Goal: Transaction & Acquisition: Obtain resource

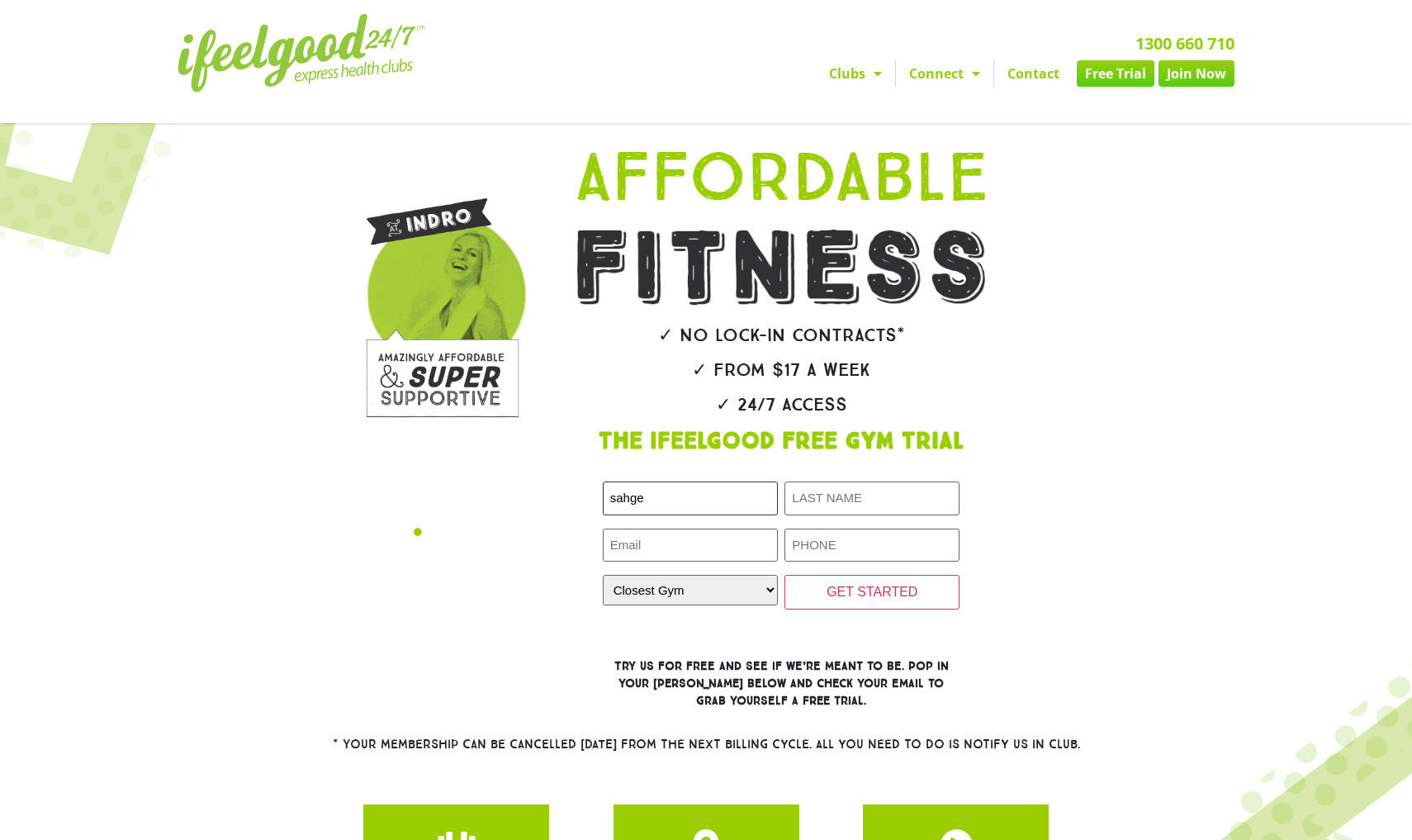
type input "sahge"
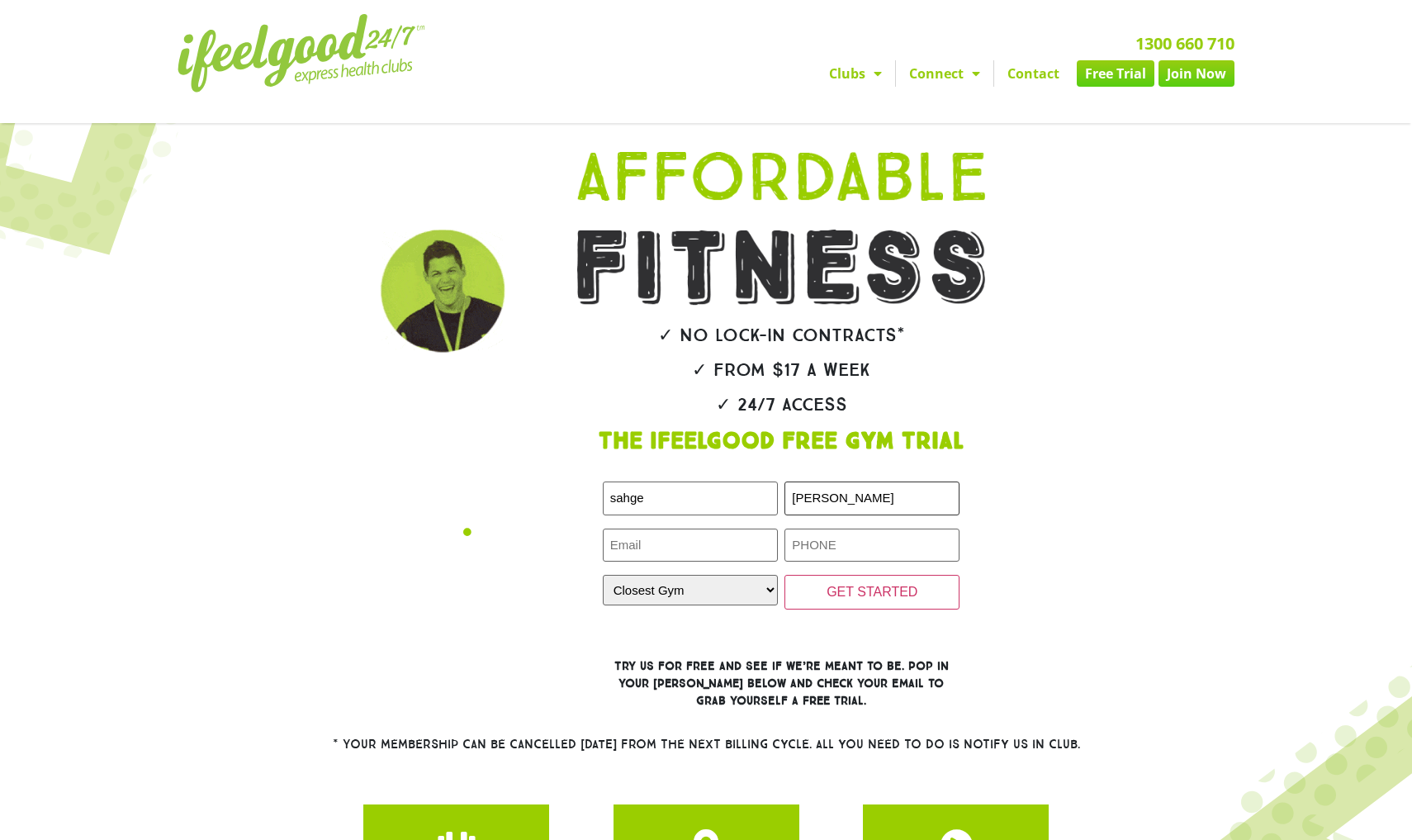
type input "walmsley"
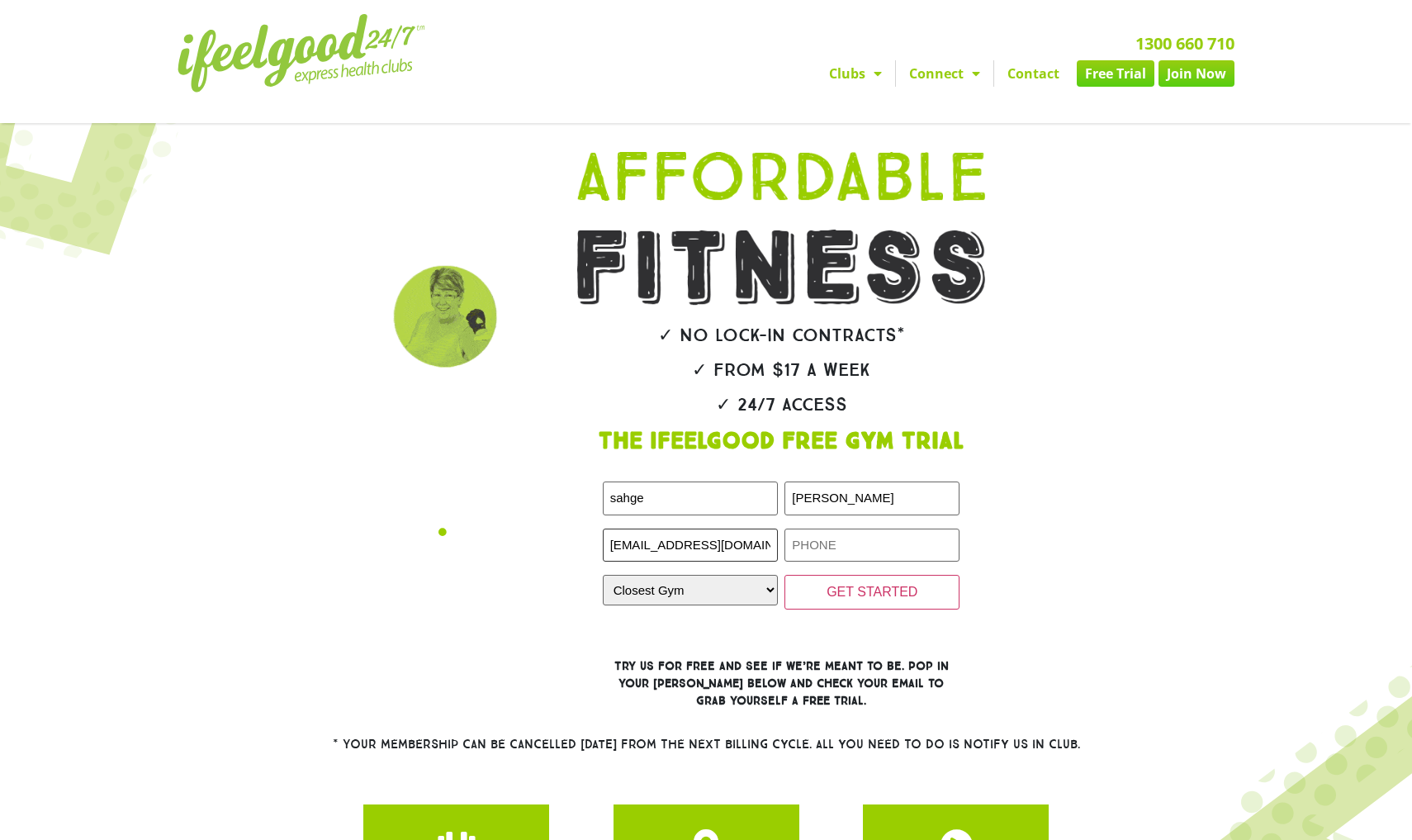
type input "sahge.walmsley79@gmail.com"
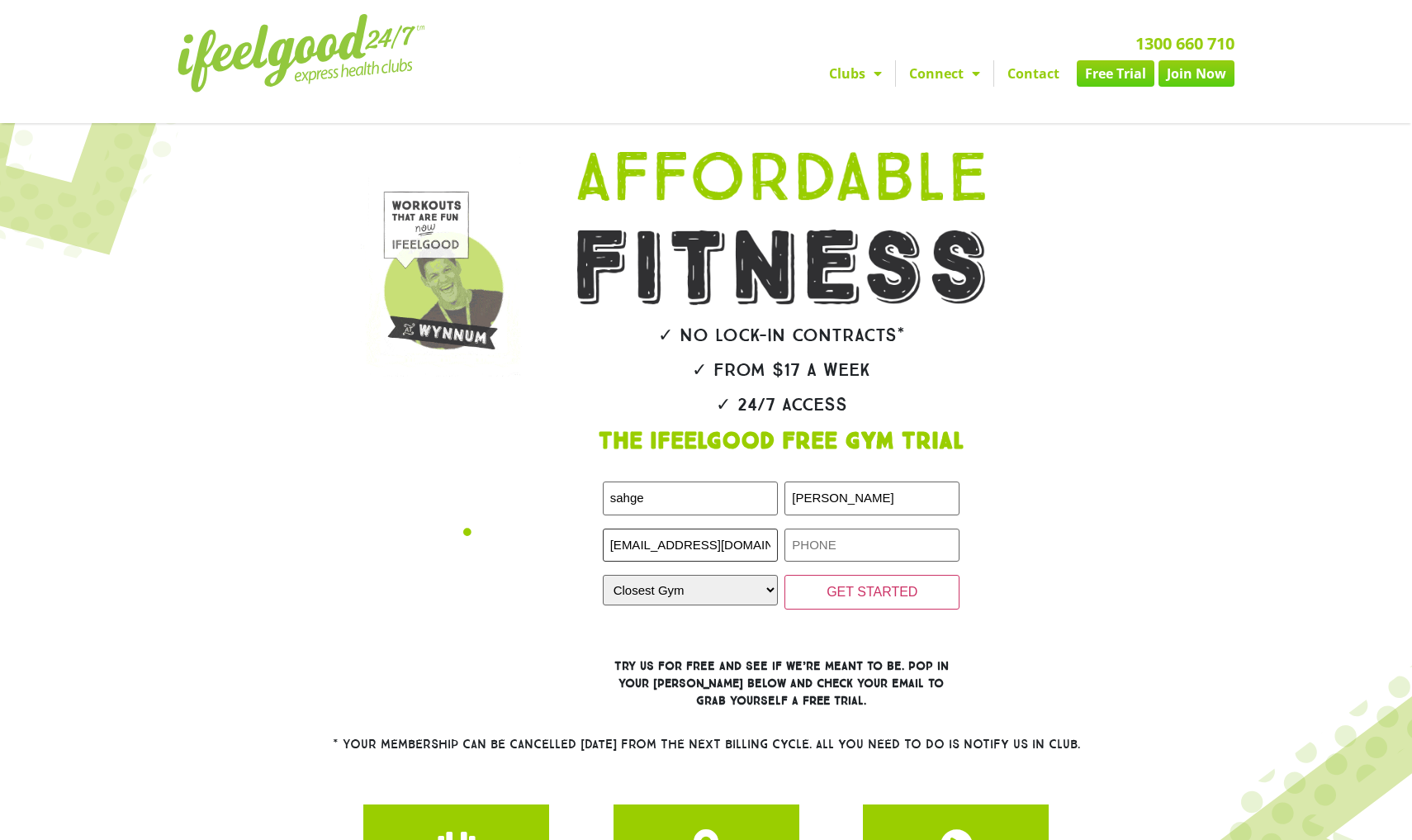
click at [764, 562] on input "sahge.walmsley79@gmail.com" at bounding box center [691, 545] width 175 height 34
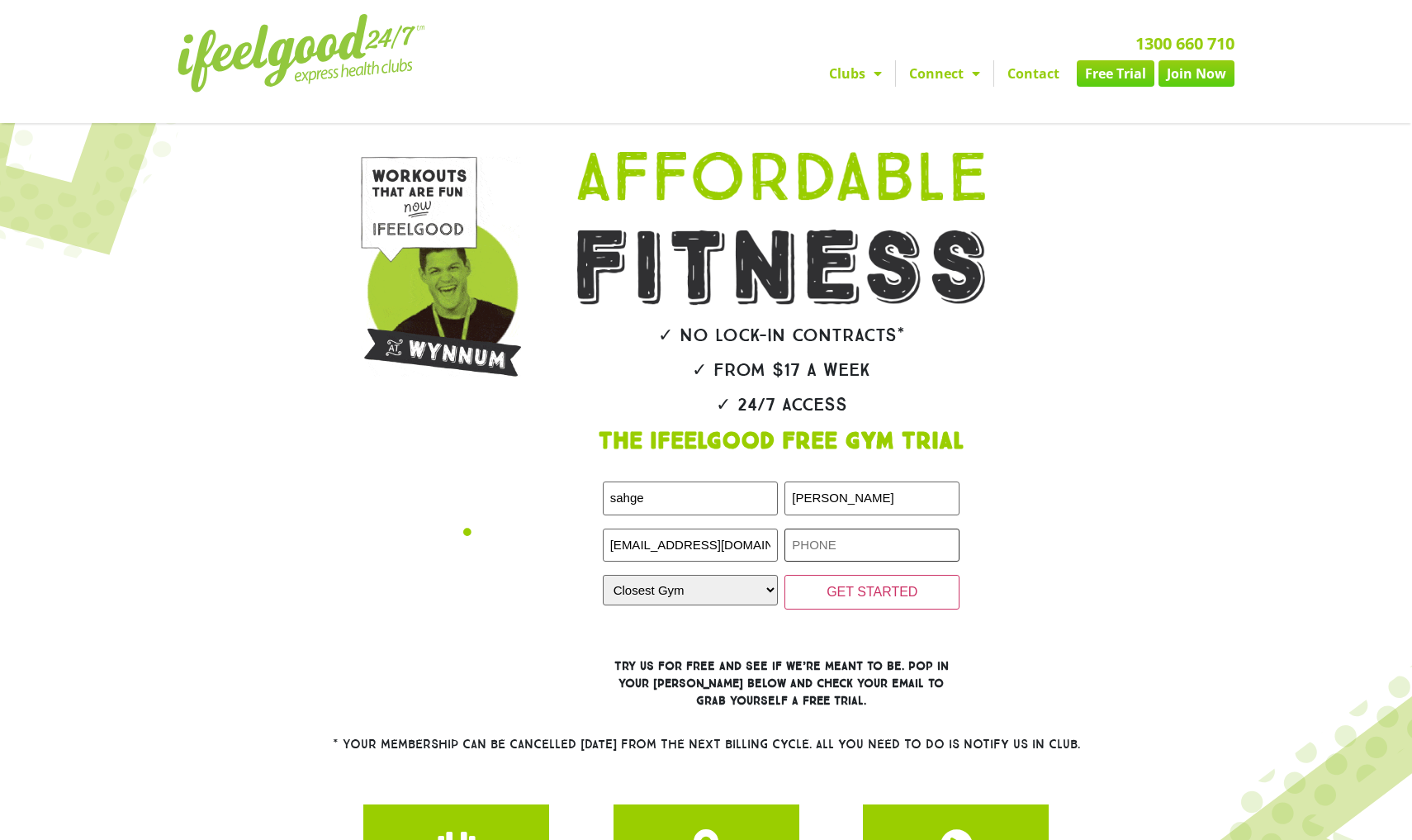
click at [838, 562] on input "Phone (Required)" at bounding box center [872, 545] width 175 height 34
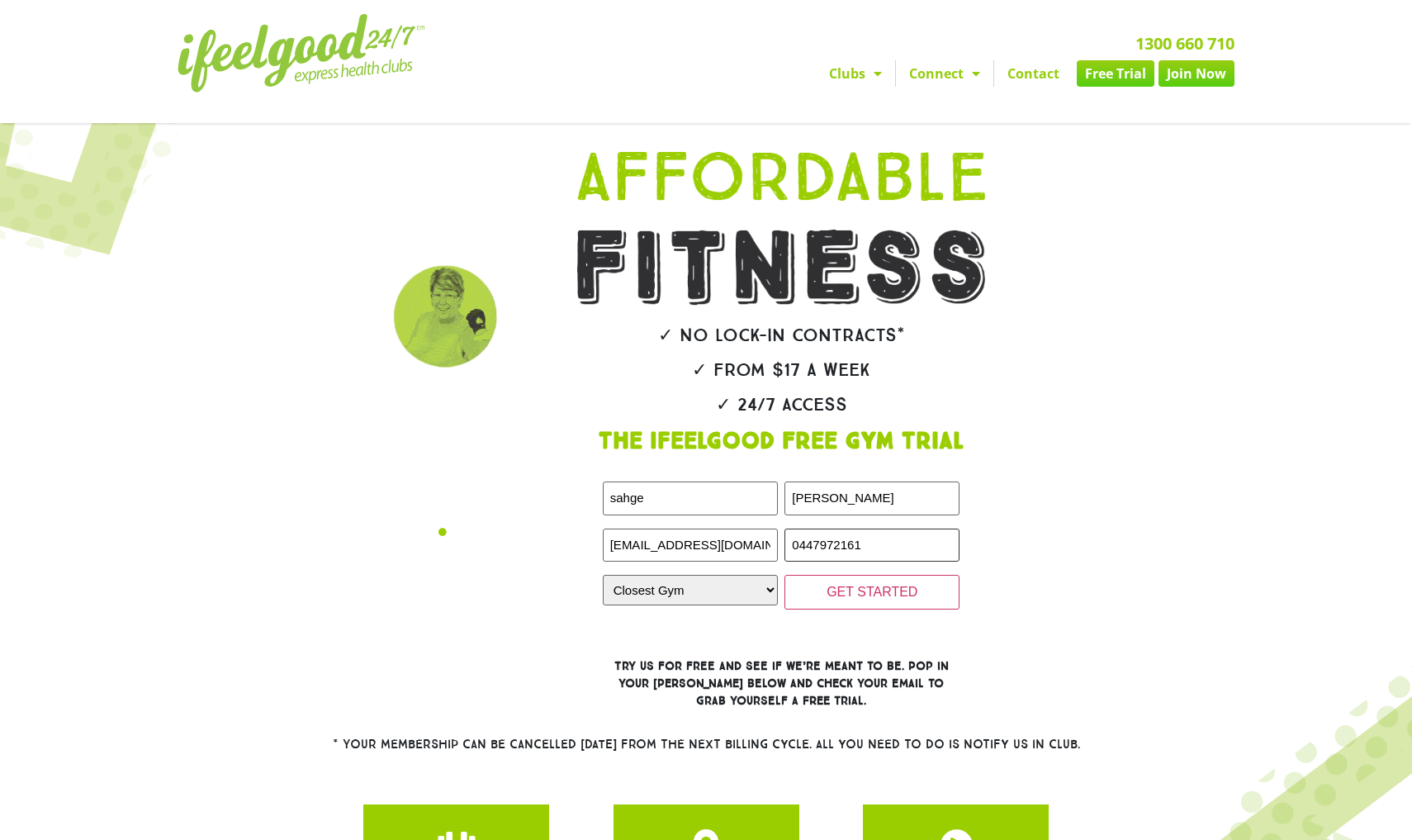
type input "0447972161"
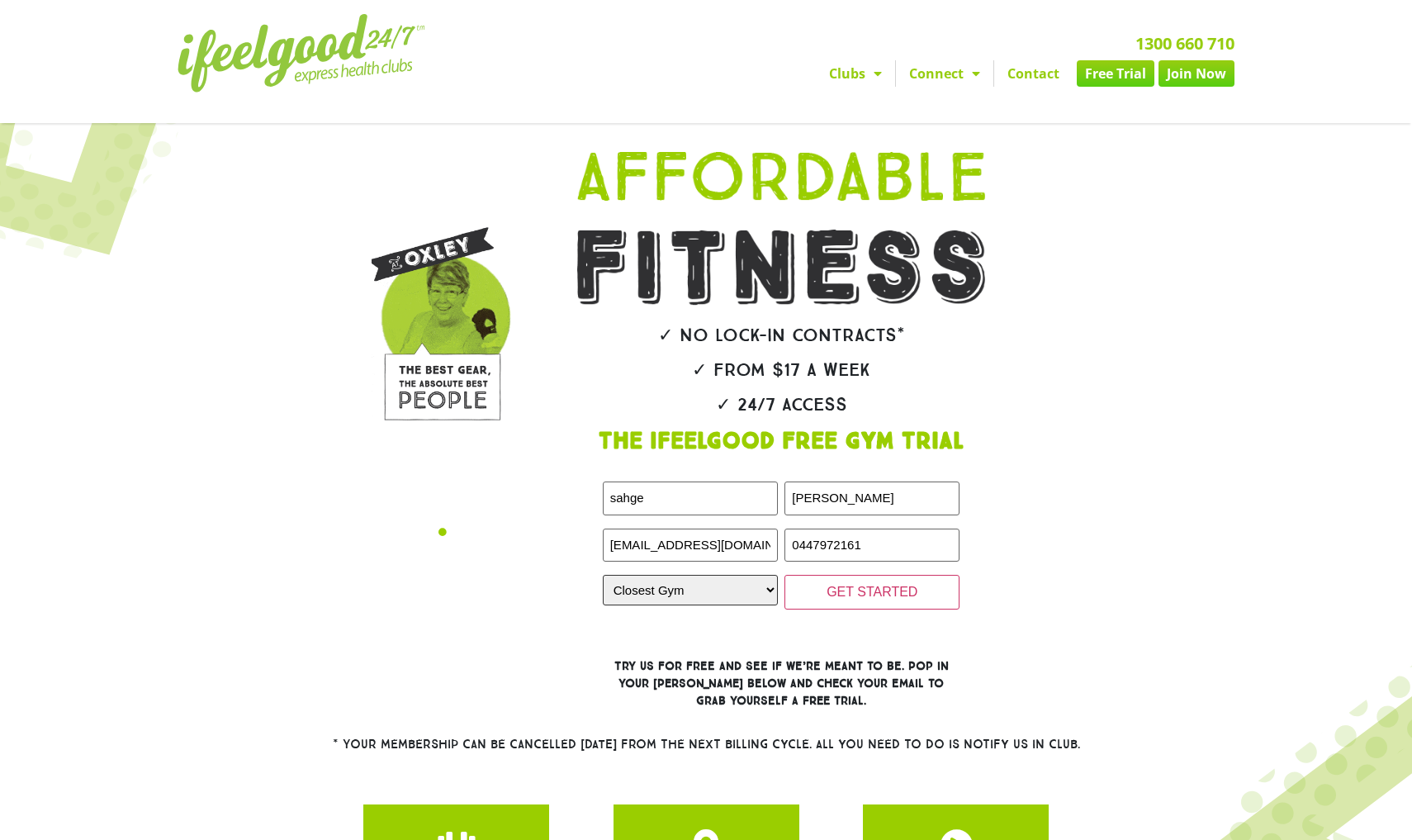
select select "[GEOGRAPHIC_DATA]"
click at [874, 610] on input "GET STARTED" at bounding box center [872, 592] width 175 height 34
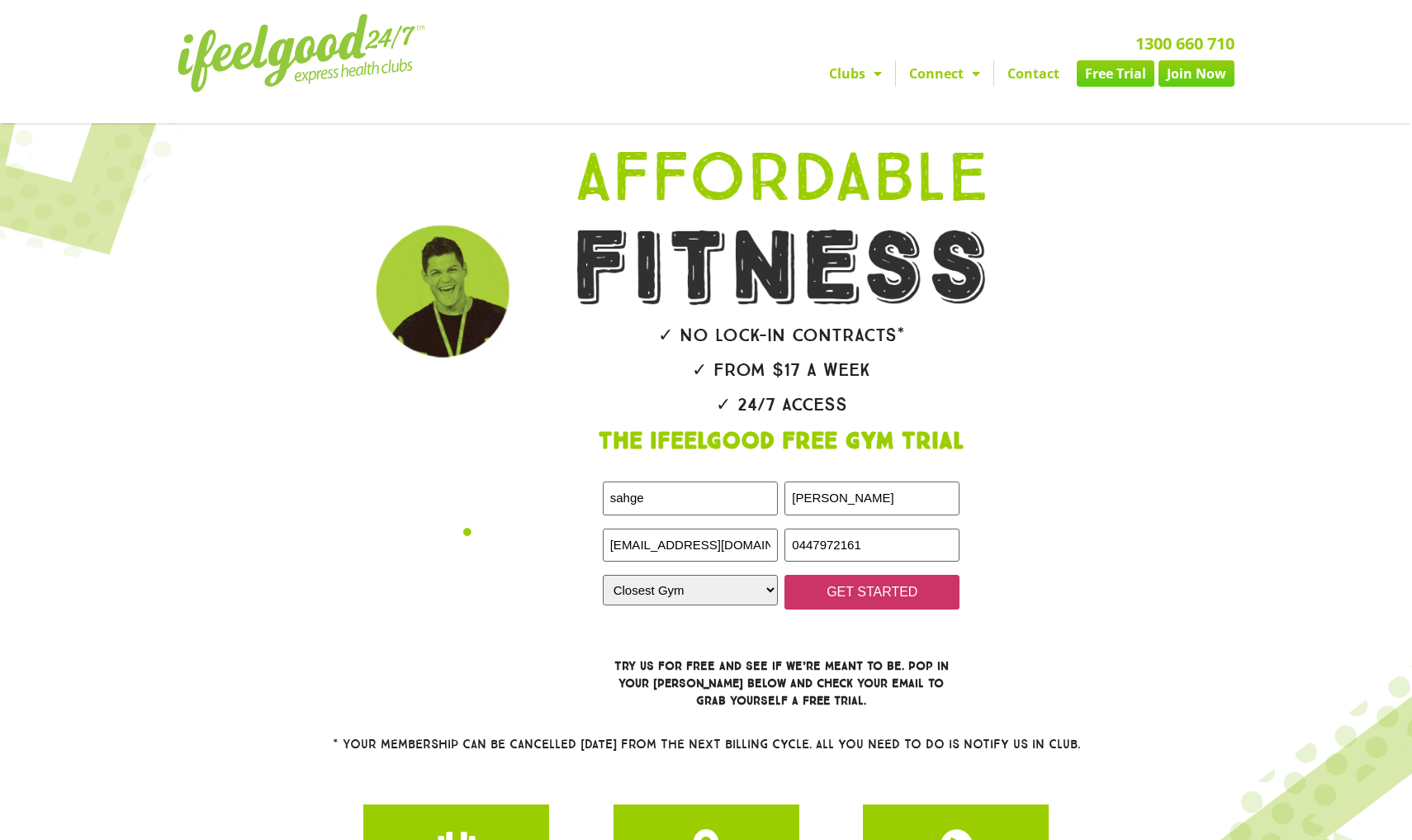
click at [817, 610] on input "GET STARTED" at bounding box center [872, 592] width 175 height 34
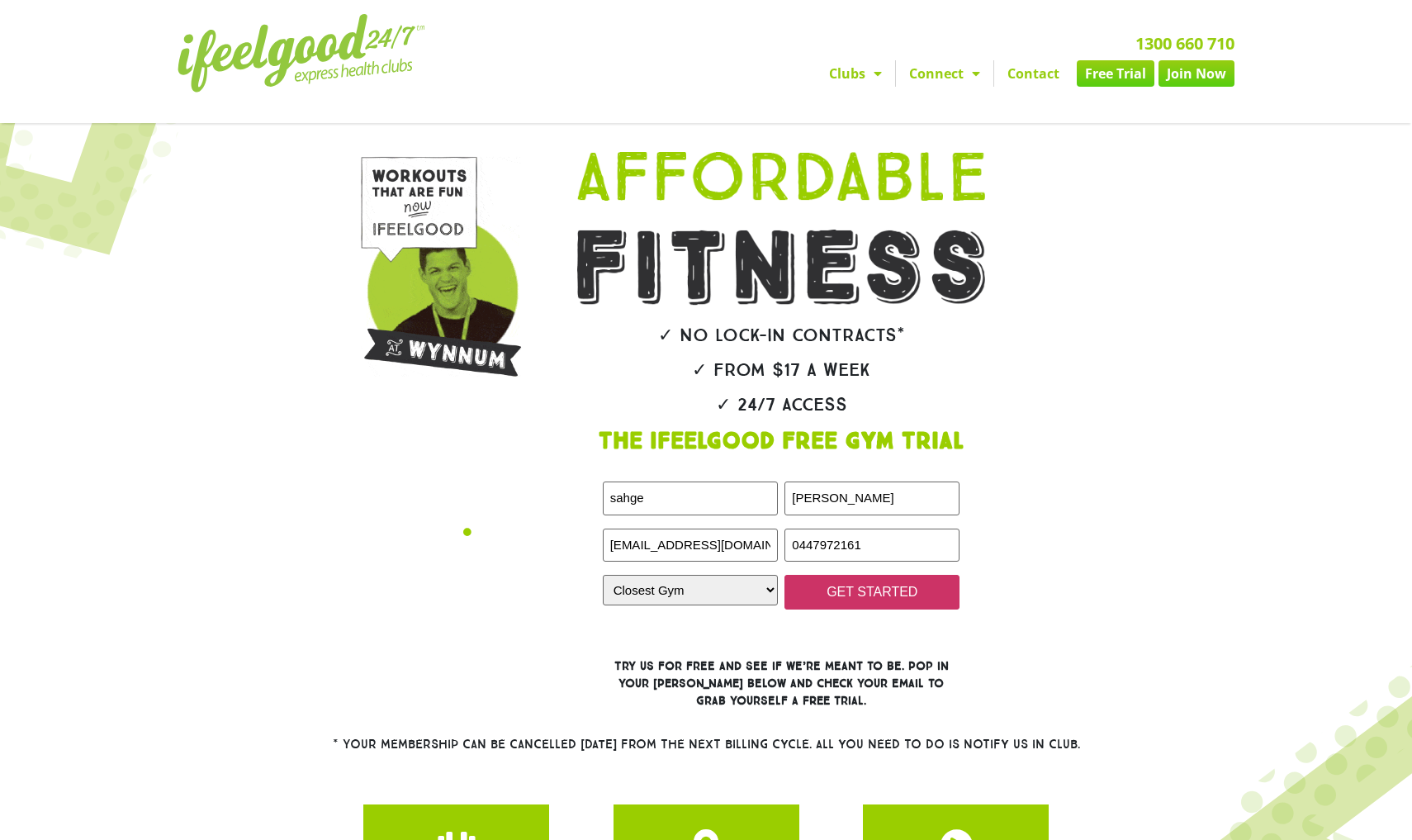
click at [817, 610] on input "GET STARTED" at bounding box center [872, 592] width 175 height 34
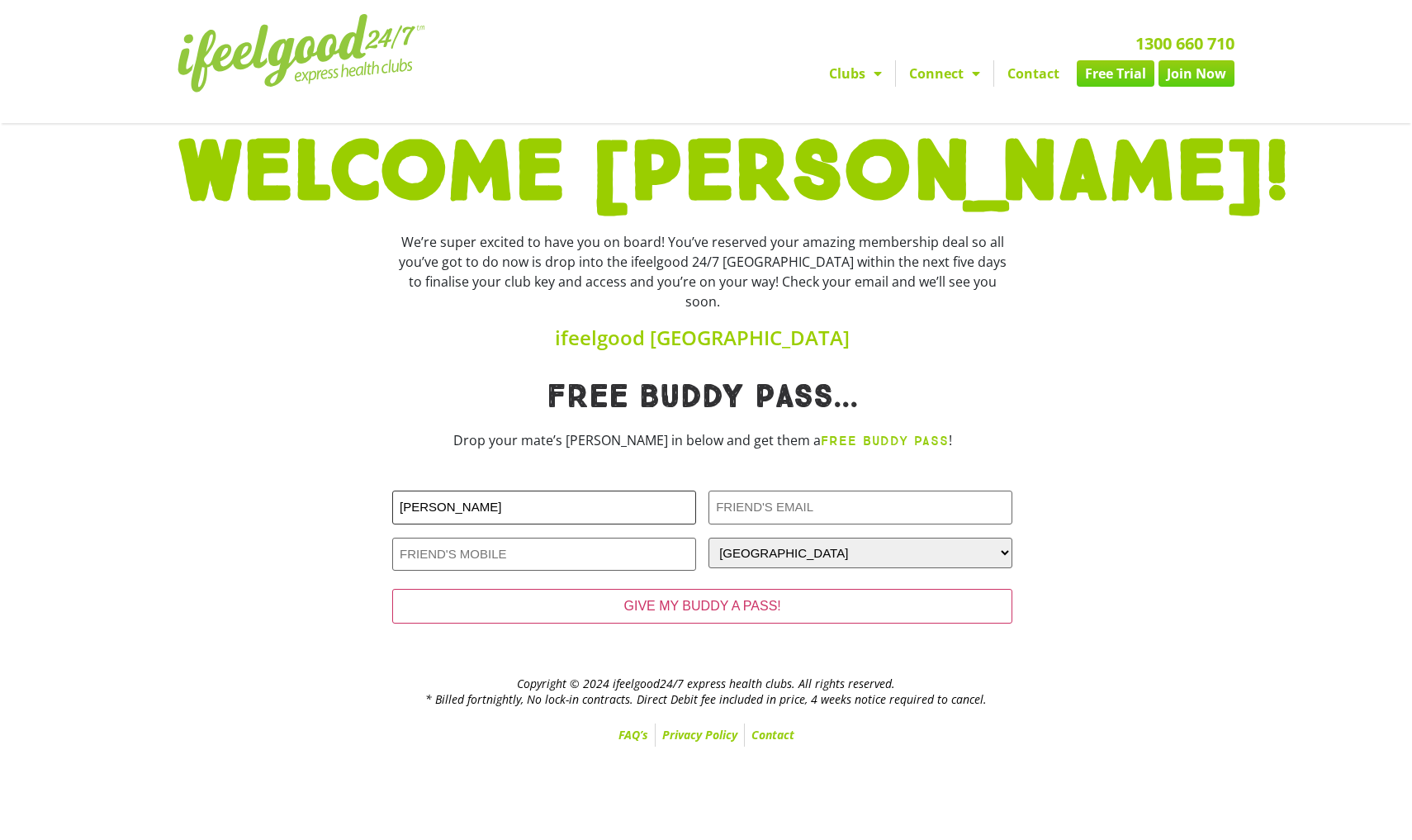
type input "[PERSON_NAME]"
type input "[EMAIL_ADDRESS][DOMAIN_NAME]"
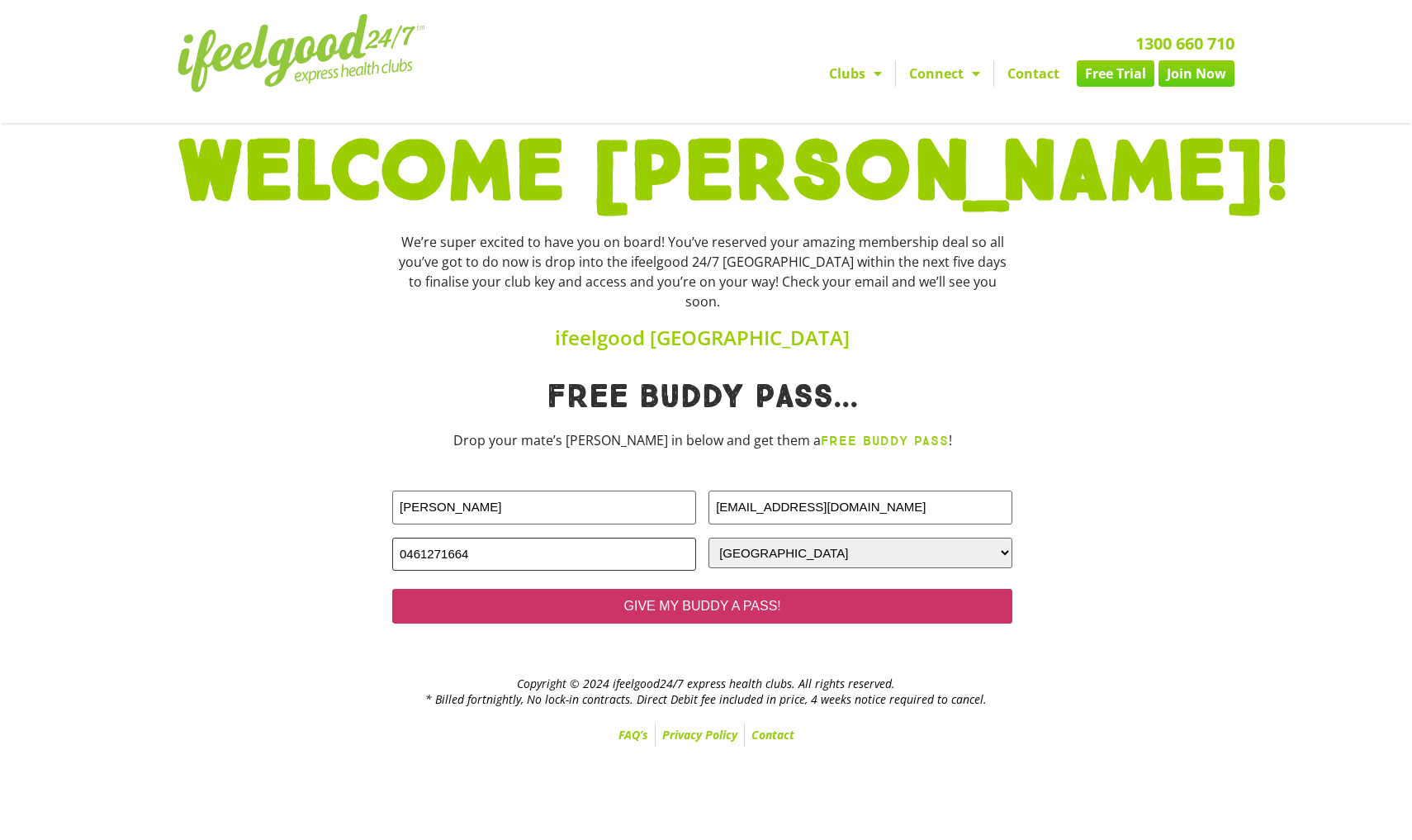
type input "0461271664"
click at [704, 616] on input "GIVE MY BUDDY A PASS!" at bounding box center [702, 606] width 620 height 34
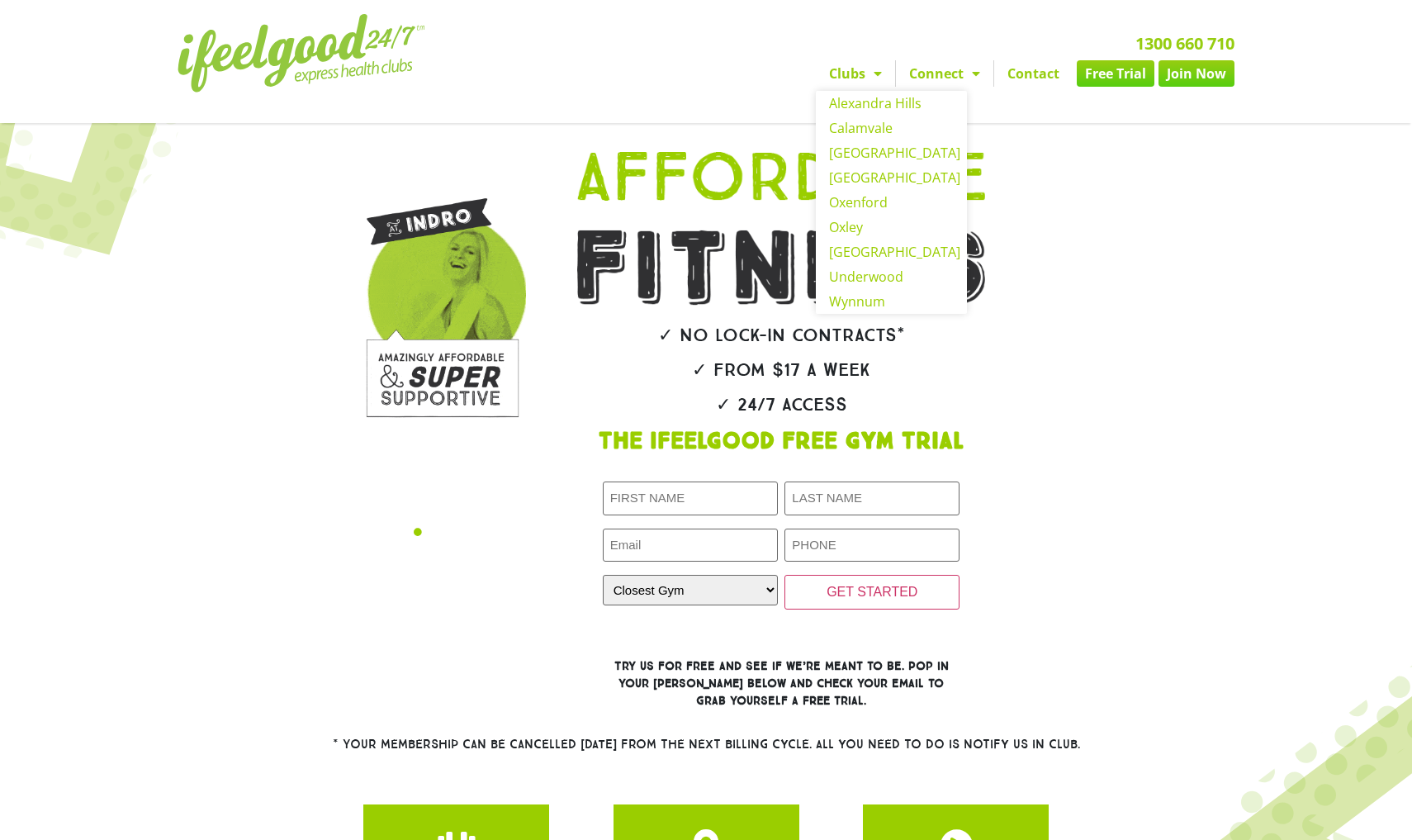
click at [866, 89] on span "Menu" at bounding box center [873, 73] width 16 height 30
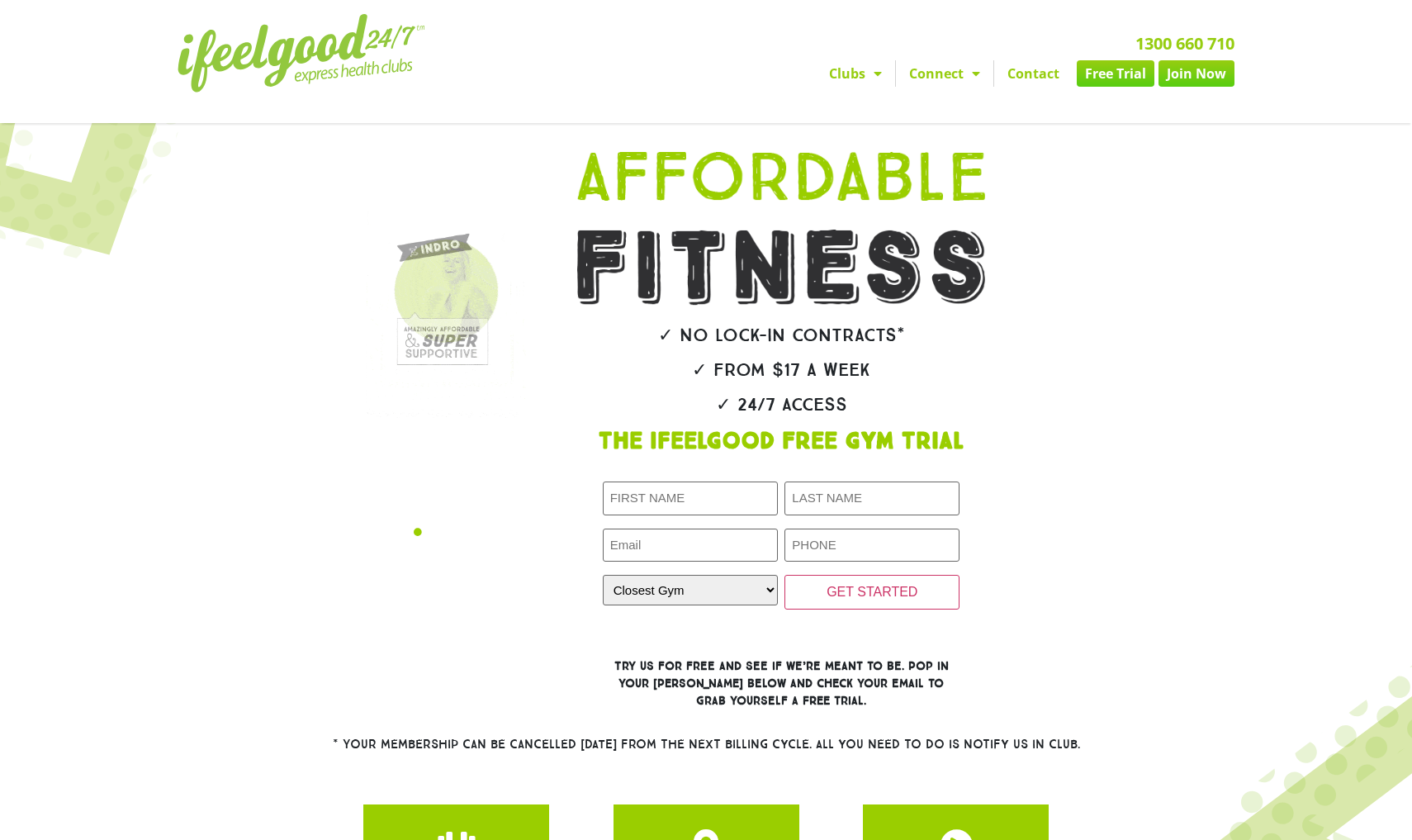
click at [866, 89] on span "Menu" at bounding box center [873, 73] width 16 height 30
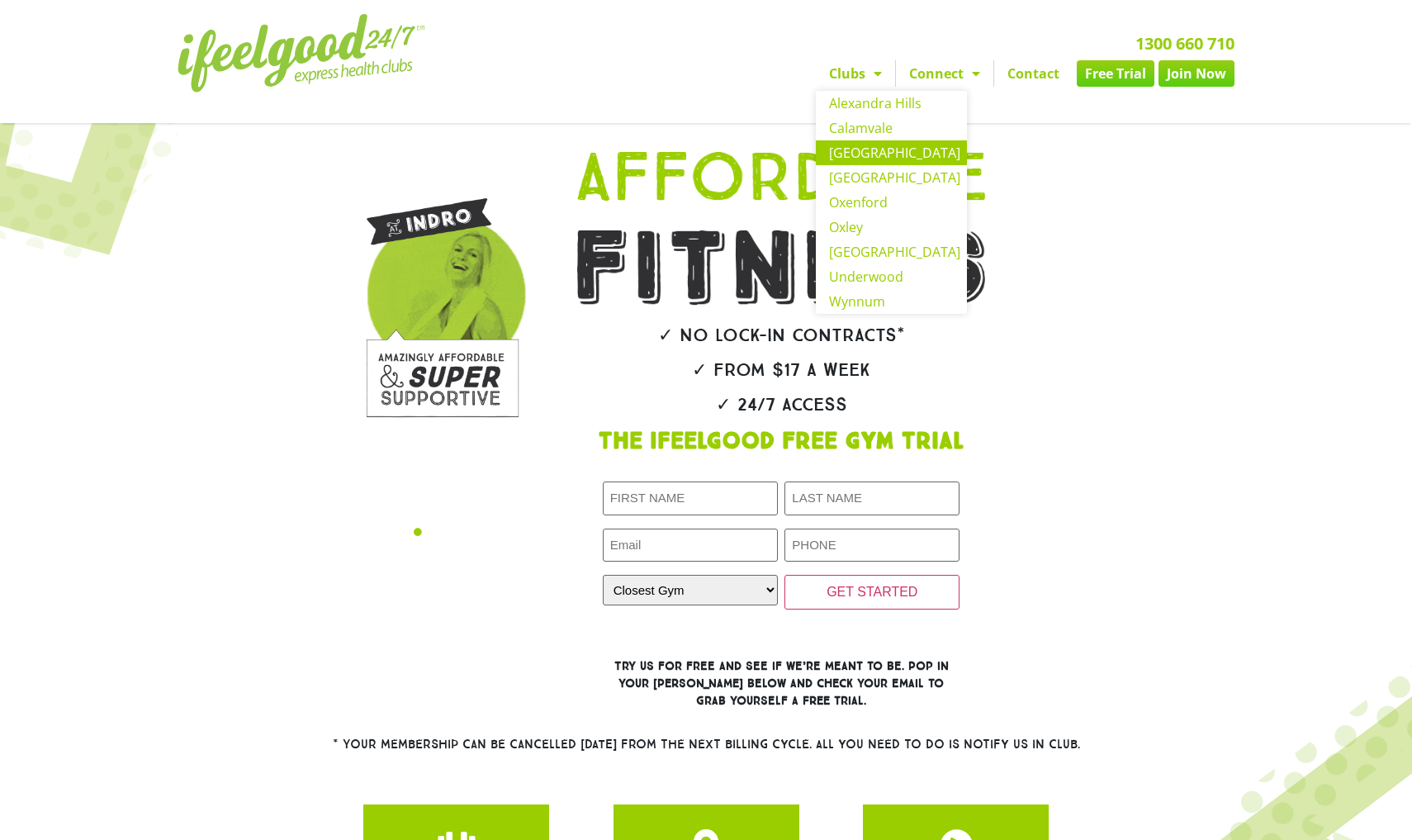
click at [869, 165] on link "[GEOGRAPHIC_DATA]" at bounding box center [892, 152] width 151 height 25
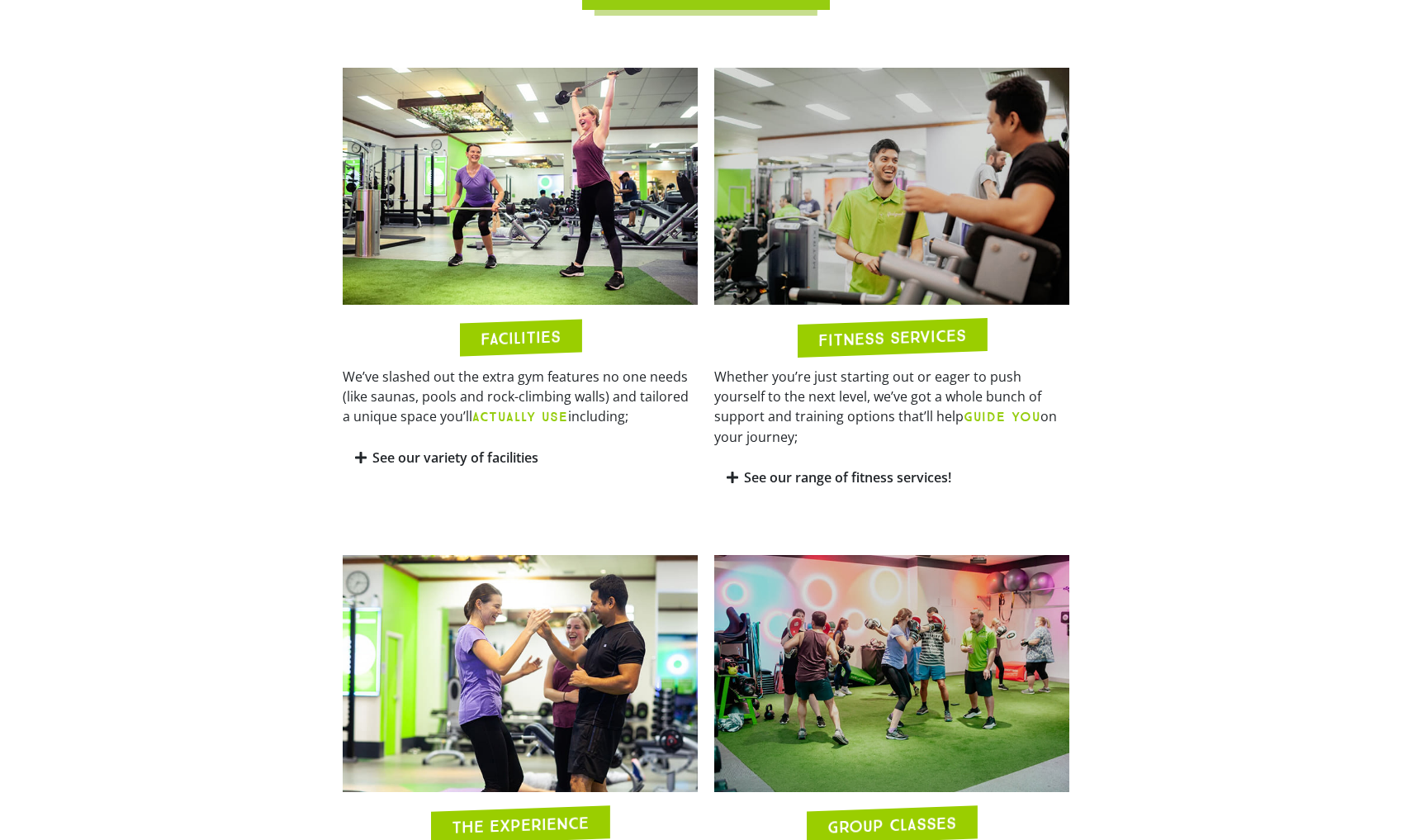
scroll to position [924, 0]
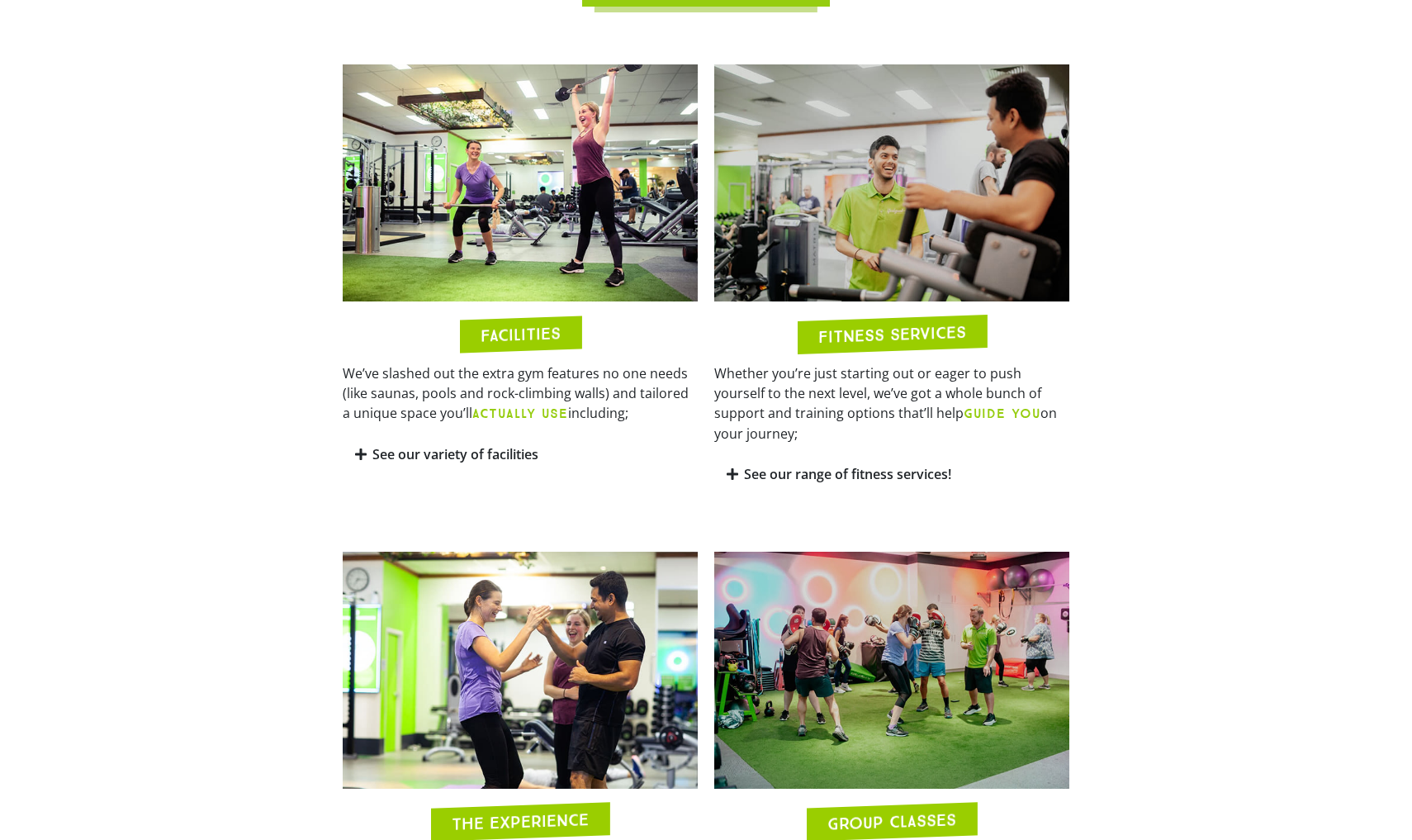
click at [523, 343] on h2 "FACILITIES" at bounding box center [520, 334] width 80 height 19
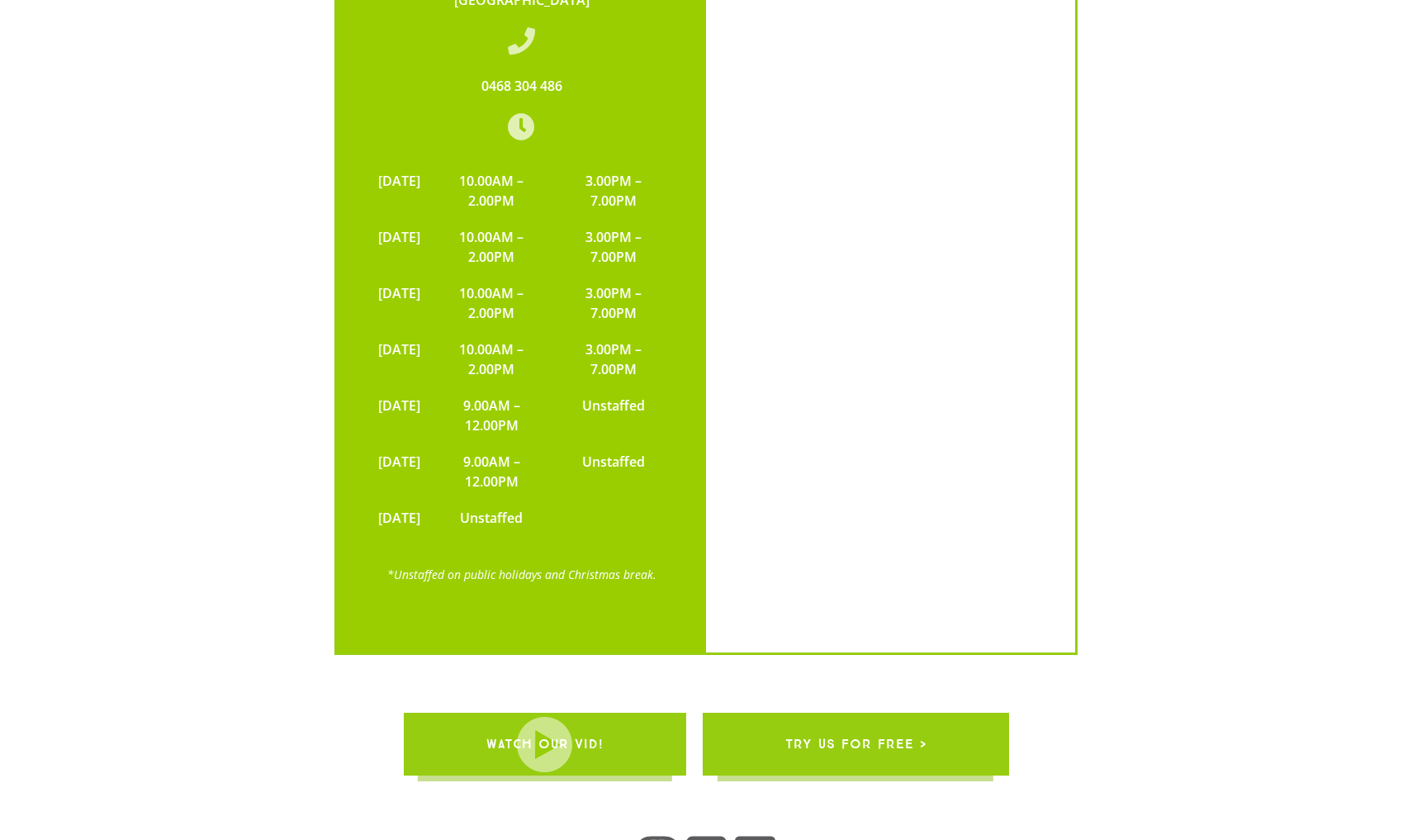
scroll to position [3644, 0]
click at [549, 721] on span "WATCH OUR VID!" at bounding box center [545, 745] width 117 height 46
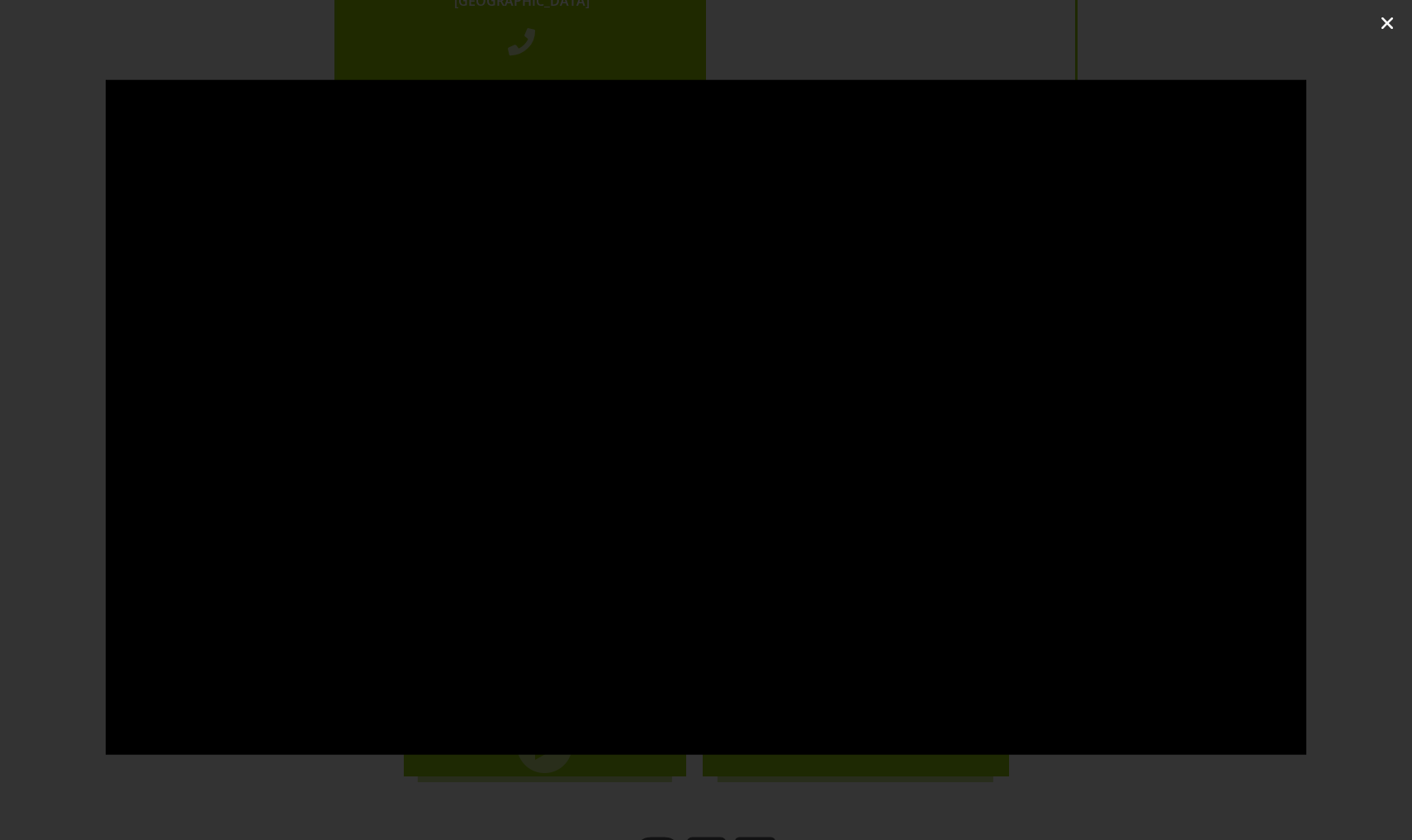
click at [1390, 26] on icon "Close (Esc)" at bounding box center [1387, 22] width 16 height 16
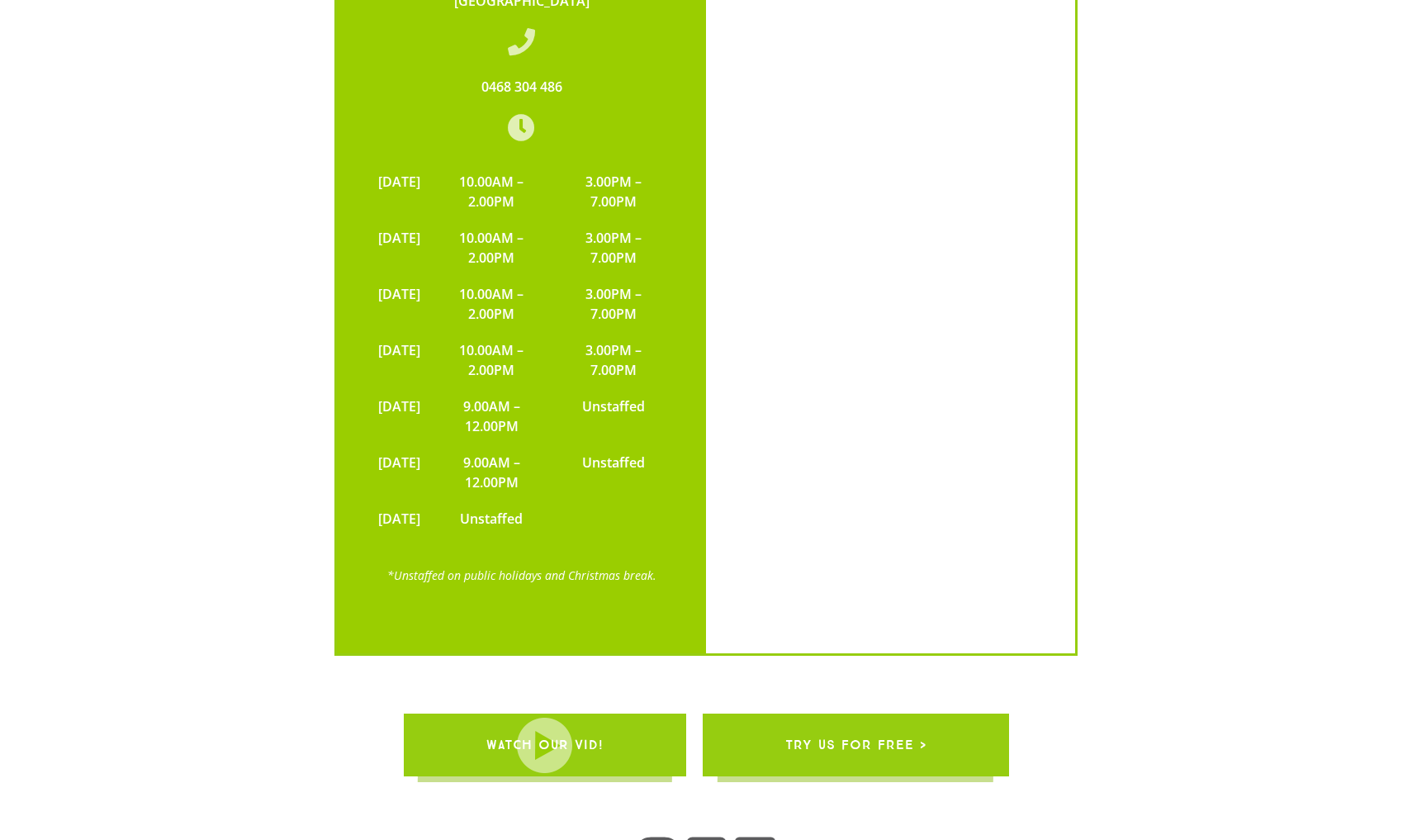
drag, startPoint x: 1170, startPoint y: 135, endPoint x: 1167, endPoint y: 385, distance: 250.0
click at [1167, 385] on div "135 Orange Grove Road, Coopers Plains QLD 4108 0468 304 486 MONDAY 10.00AM – 2.…" at bounding box center [706, 250] width 1073 height 826
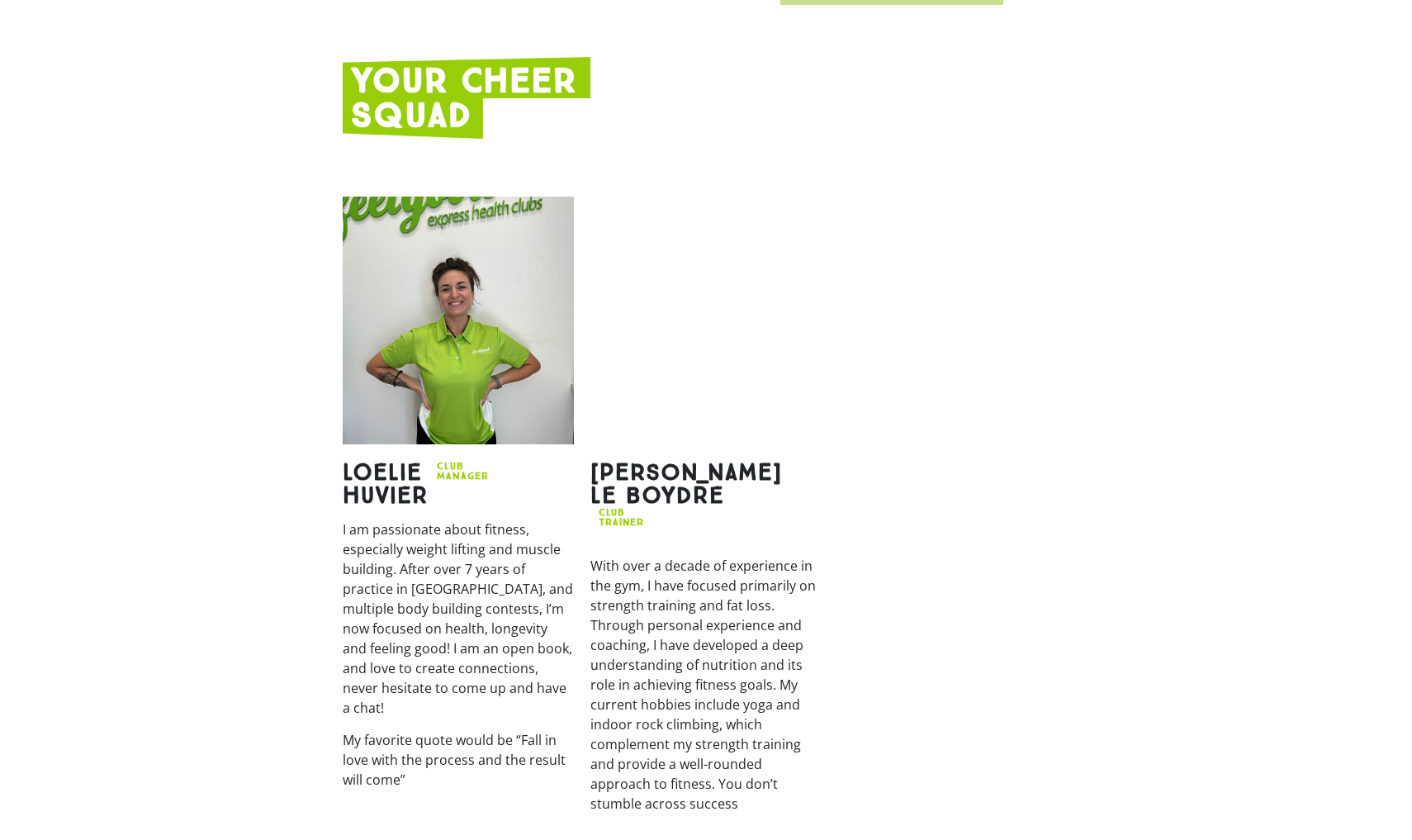
scroll to position [1971, 0]
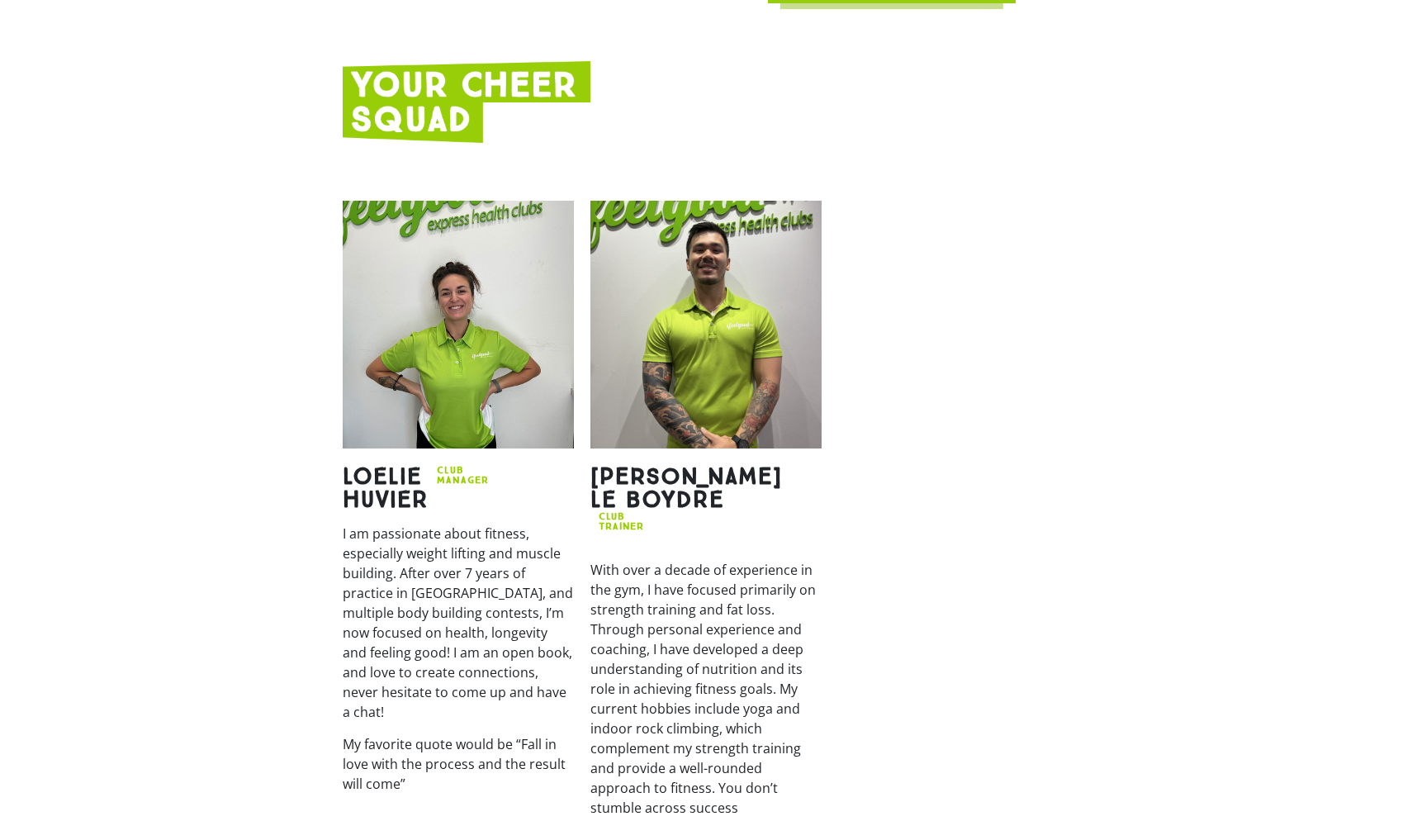
click at [740, 304] on img at bounding box center [706, 324] width 231 height 248
click at [706, 254] on img at bounding box center [706, 324] width 231 height 248
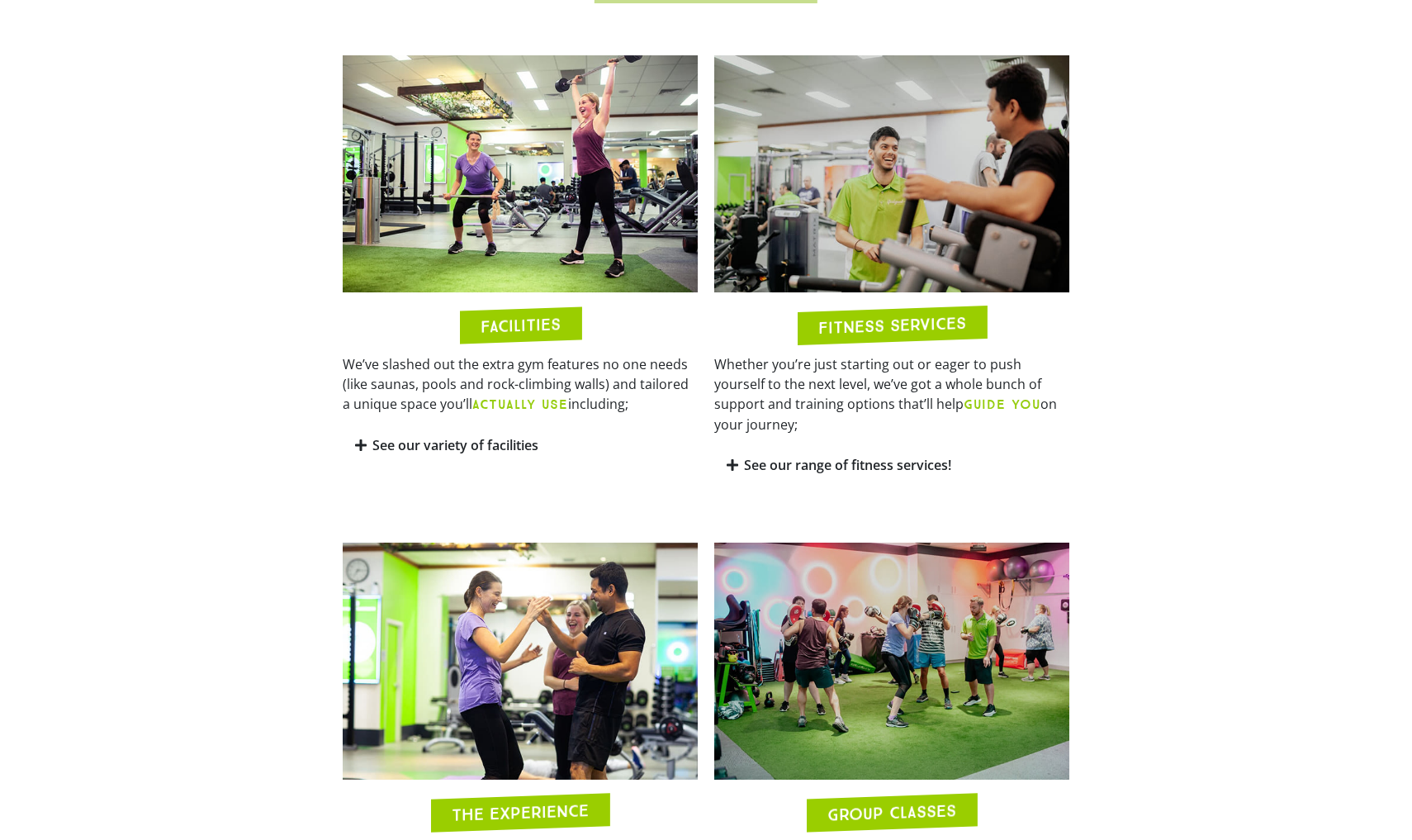
scroll to position [914, 0]
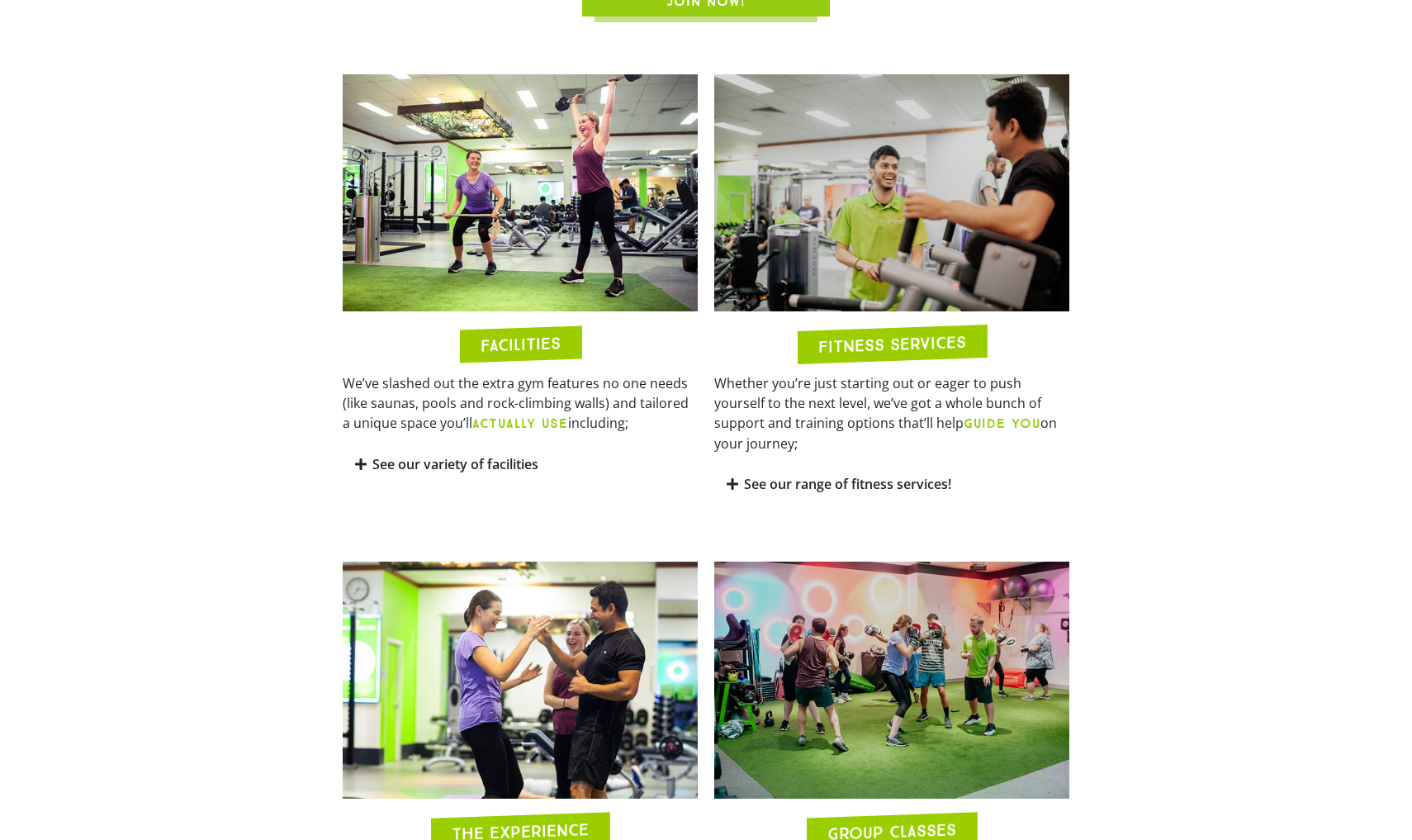
click at [366, 471] on span at bounding box center [361, 464] width 13 height 14
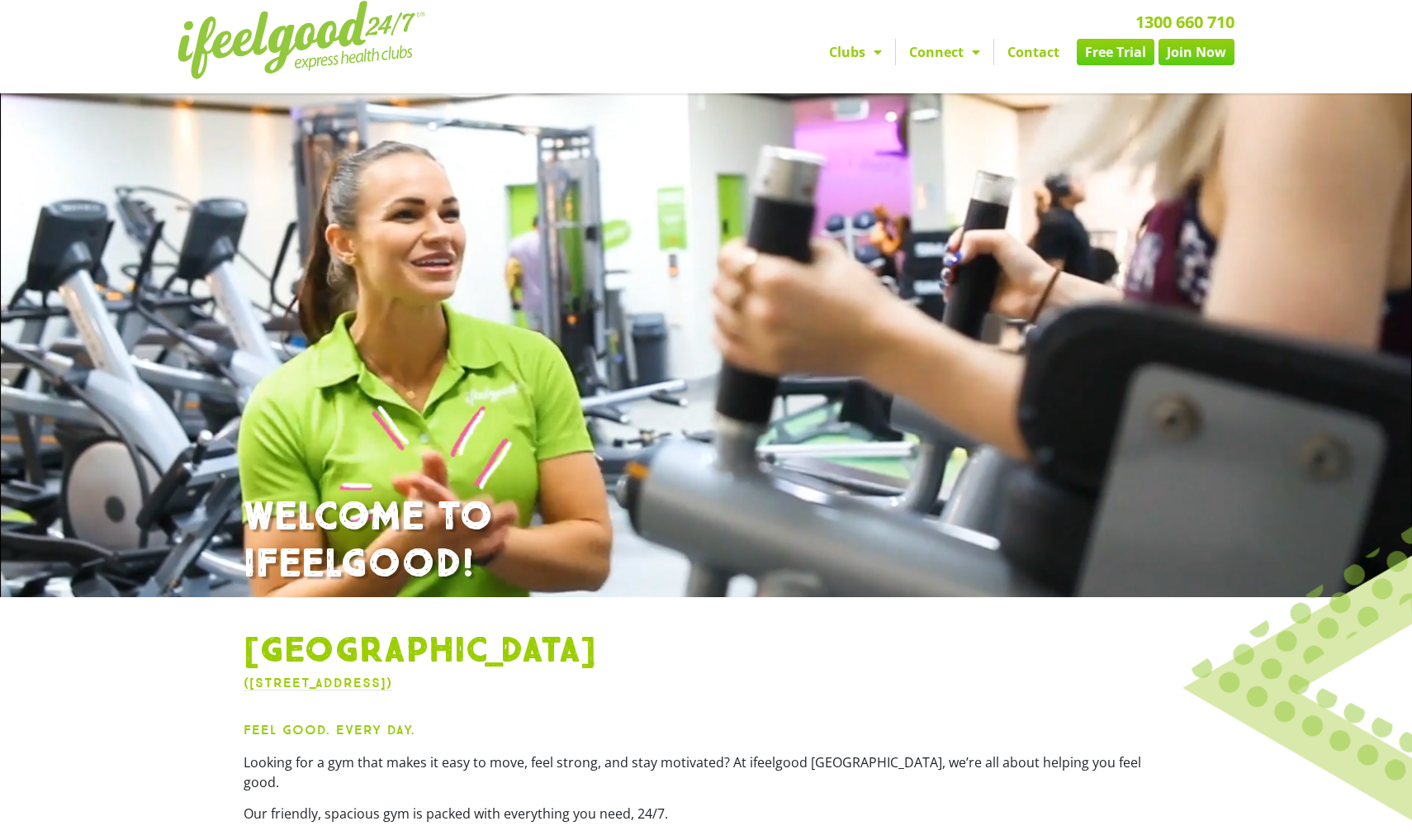
scroll to position [0, 0]
